Goal: Find specific page/section: Find specific page/section

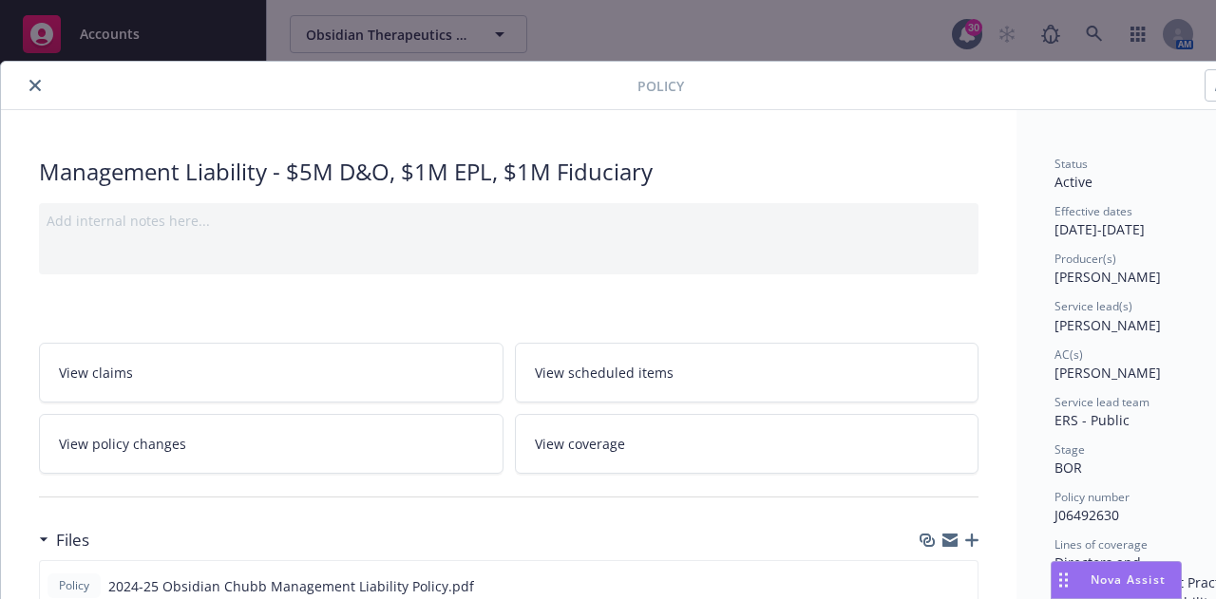
click at [38, 87] on icon "close" at bounding box center [34, 85] width 11 height 11
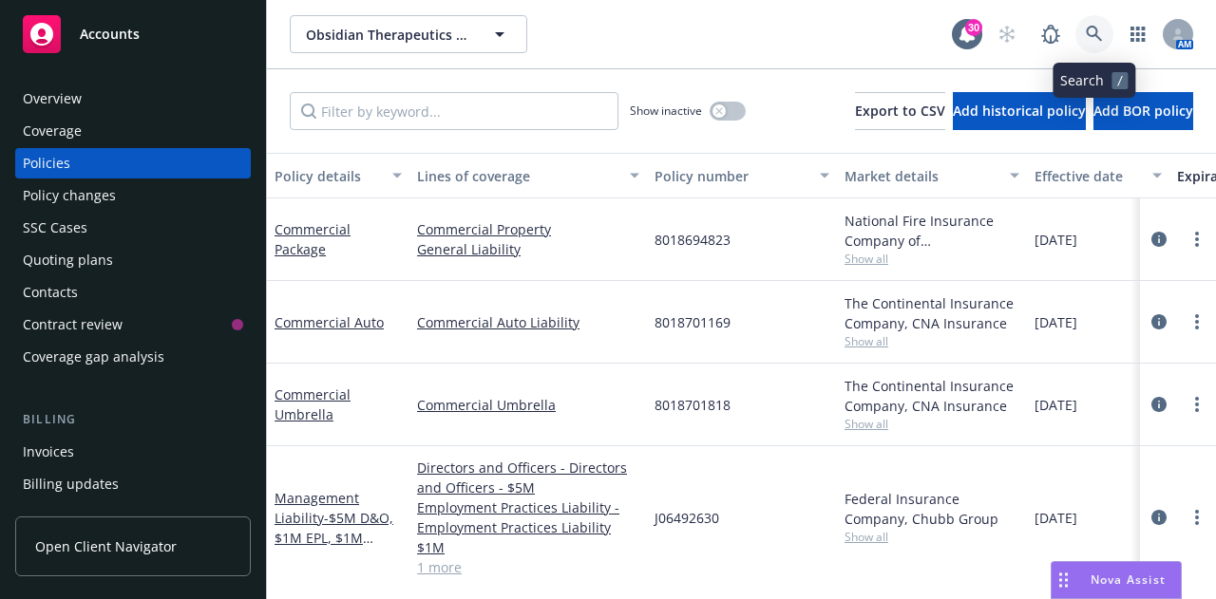
click at [1099, 32] on icon at bounding box center [1093, 34] width 17 height 17
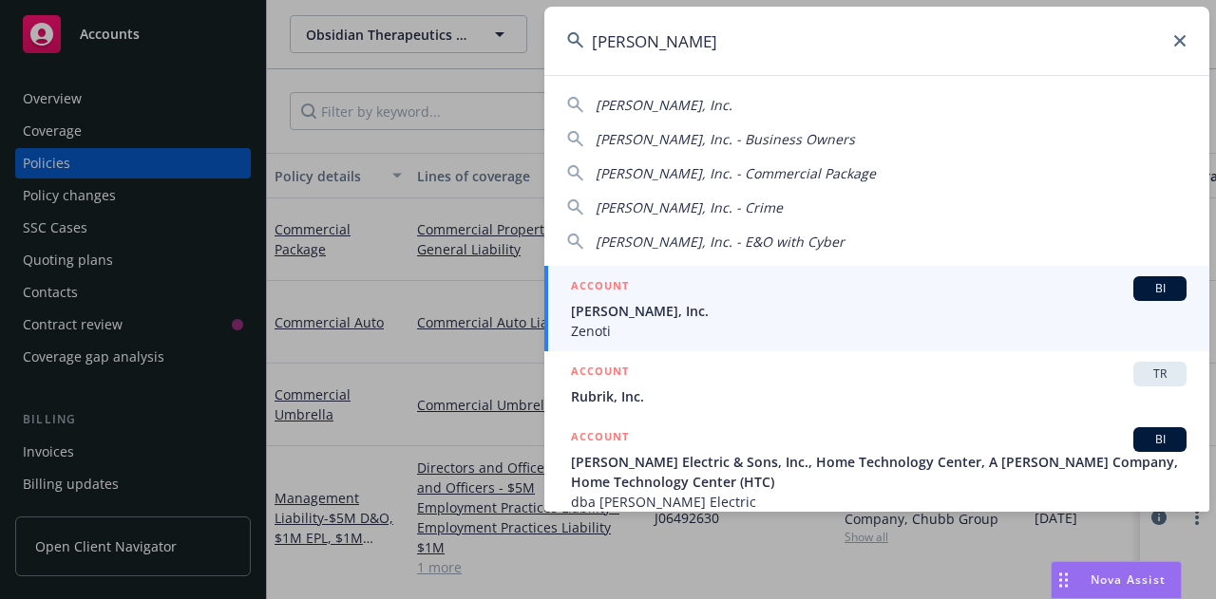
type input "[PERSON_NAME]"
click at [618, 319] on span "[PERSON_NAME], Inc." at bounding box center [878, 311] width 615 height 20
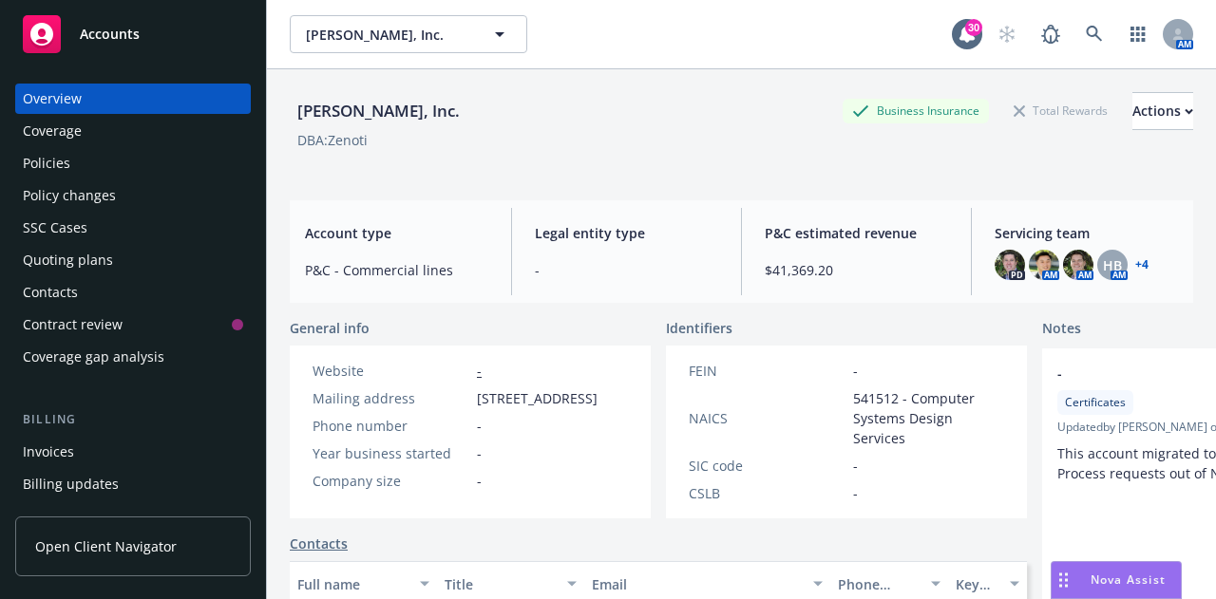
click at [41, 163] on div "Policies" at bounding box center [46, 163] width 47 height 30
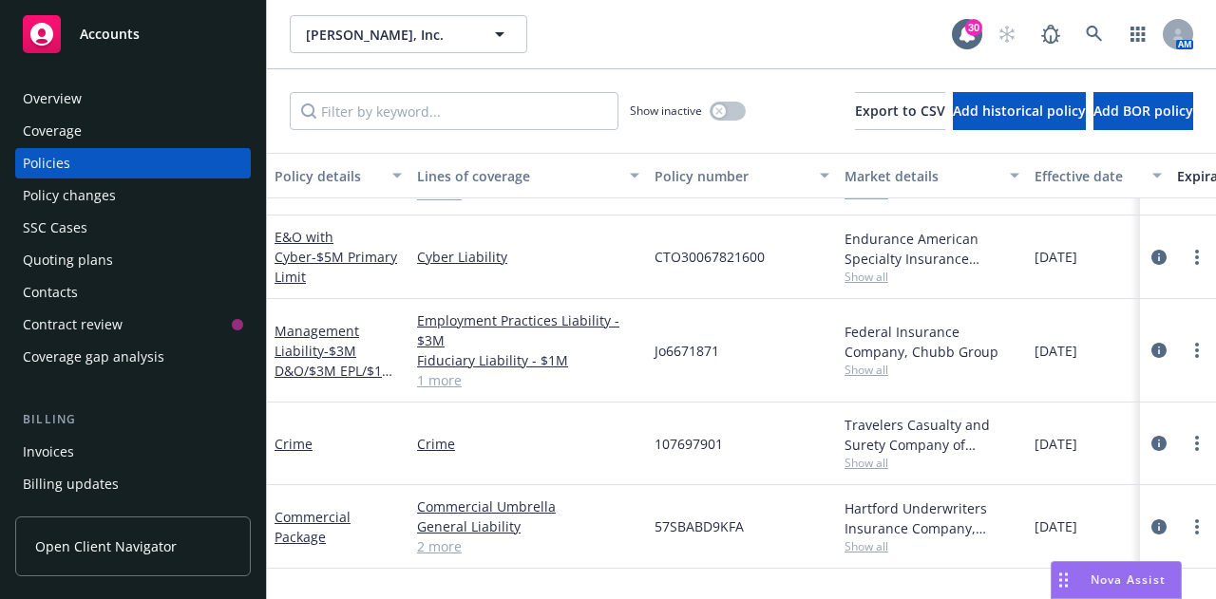
scroll to position [454, 0]
click at [324, 353] on span "- $3M D&O/$3M EPL/$1M FID" at bounding box center [334, 370] width 120 height 58
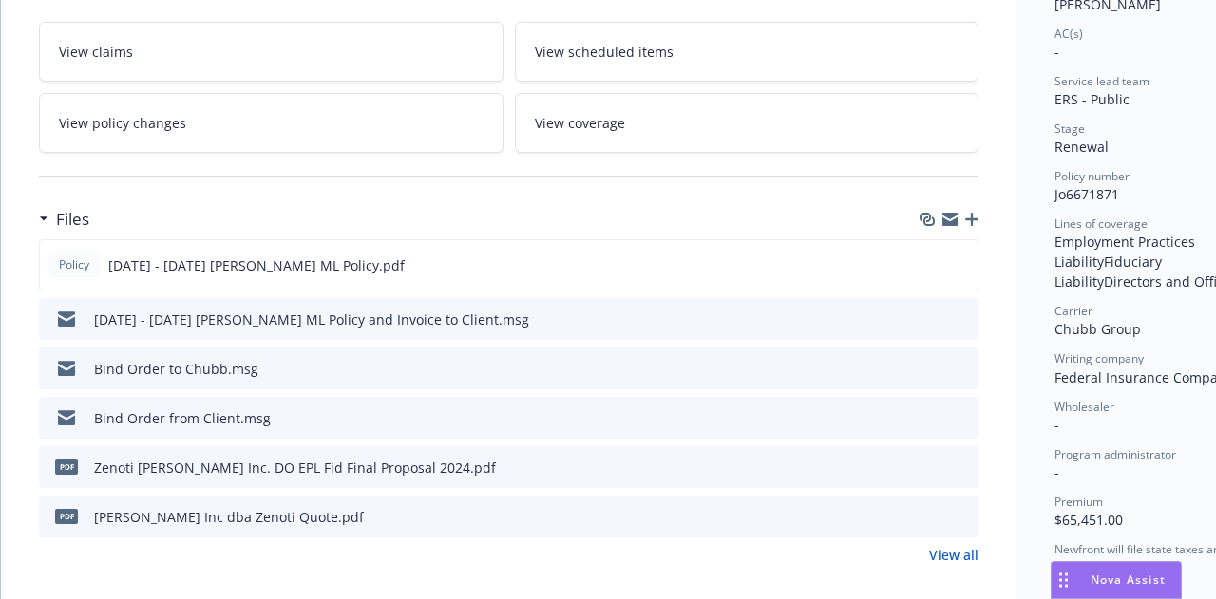
scroll to position [322, 0]
click at [963, 264] on icon "preview file" at bounding box center [959, 262] width 17 height 13
